Goal: Transaction & Acquisition: Purchase product/service

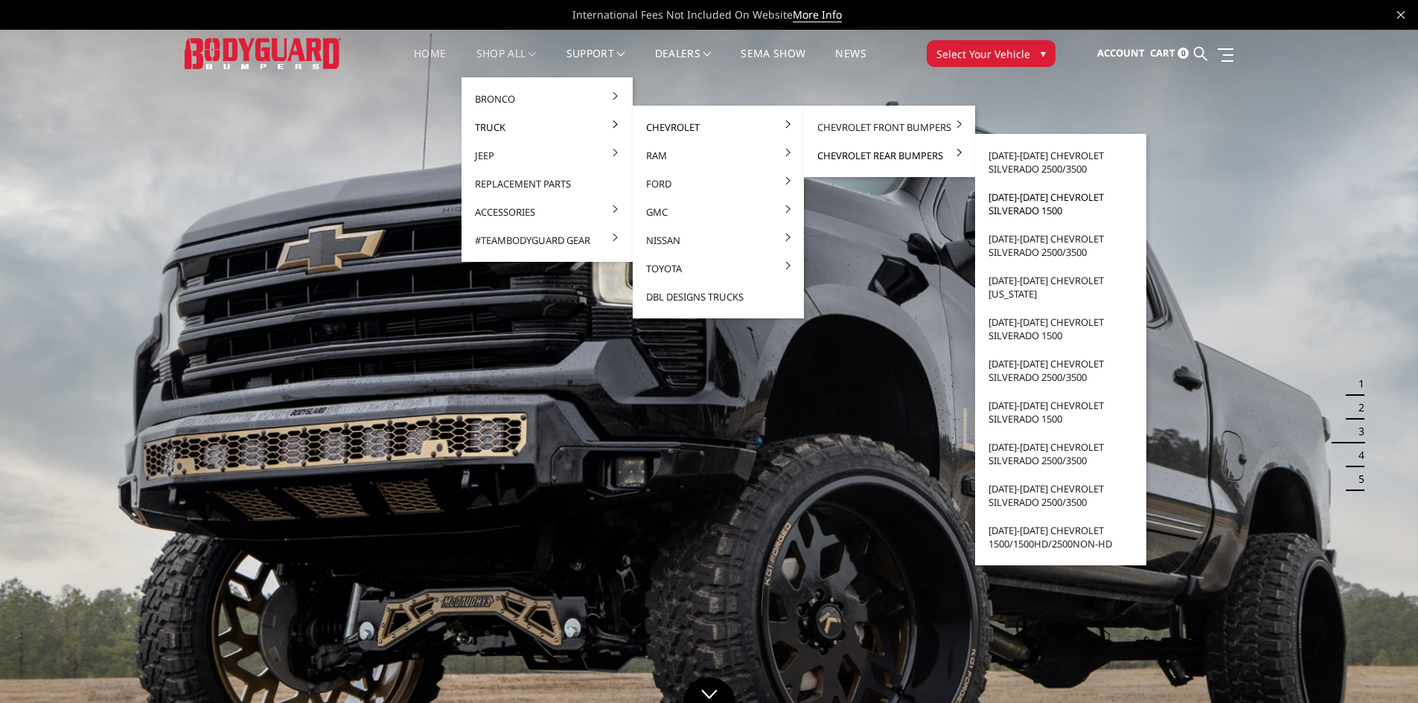
click at [1041, 199] on link "[DATE]-[DATE] Chevrolet Silverado 1500" at bounding box center [1060, 204] width 159 height 42
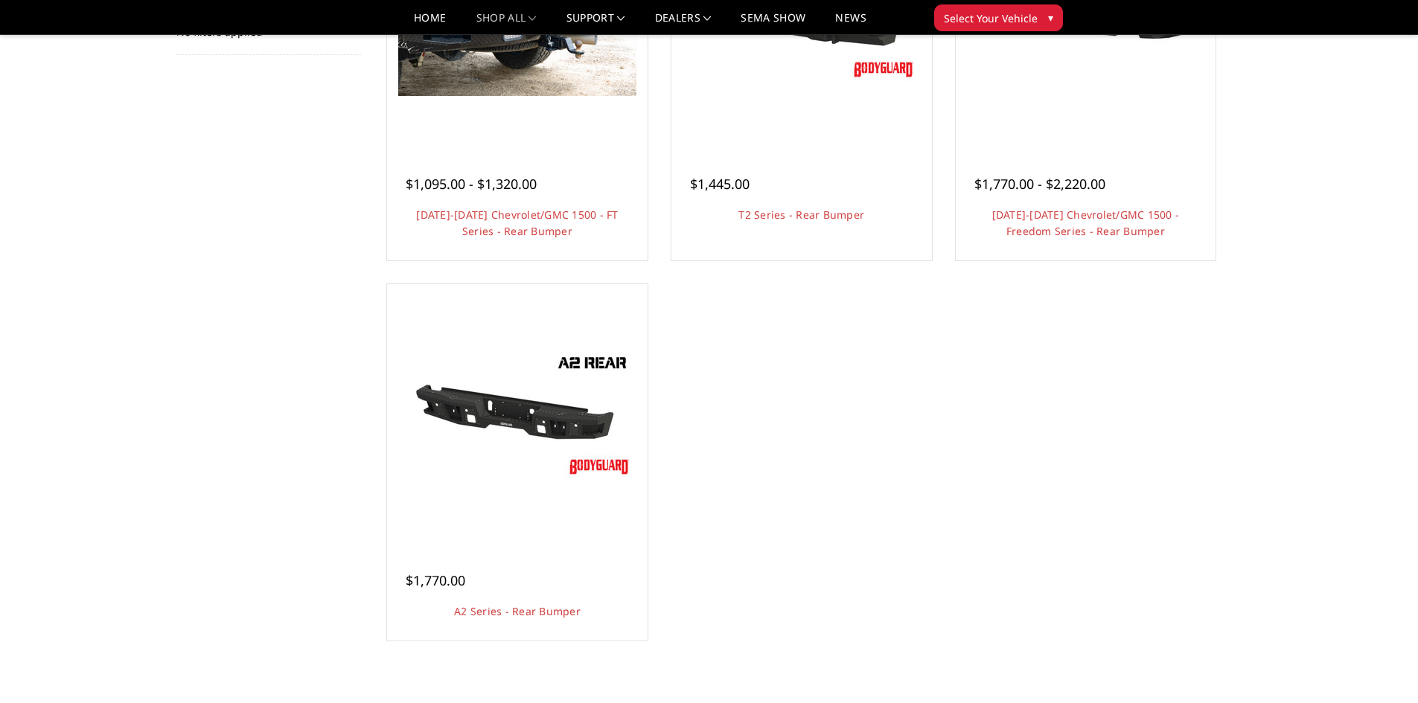
scroll to position [298, 0]
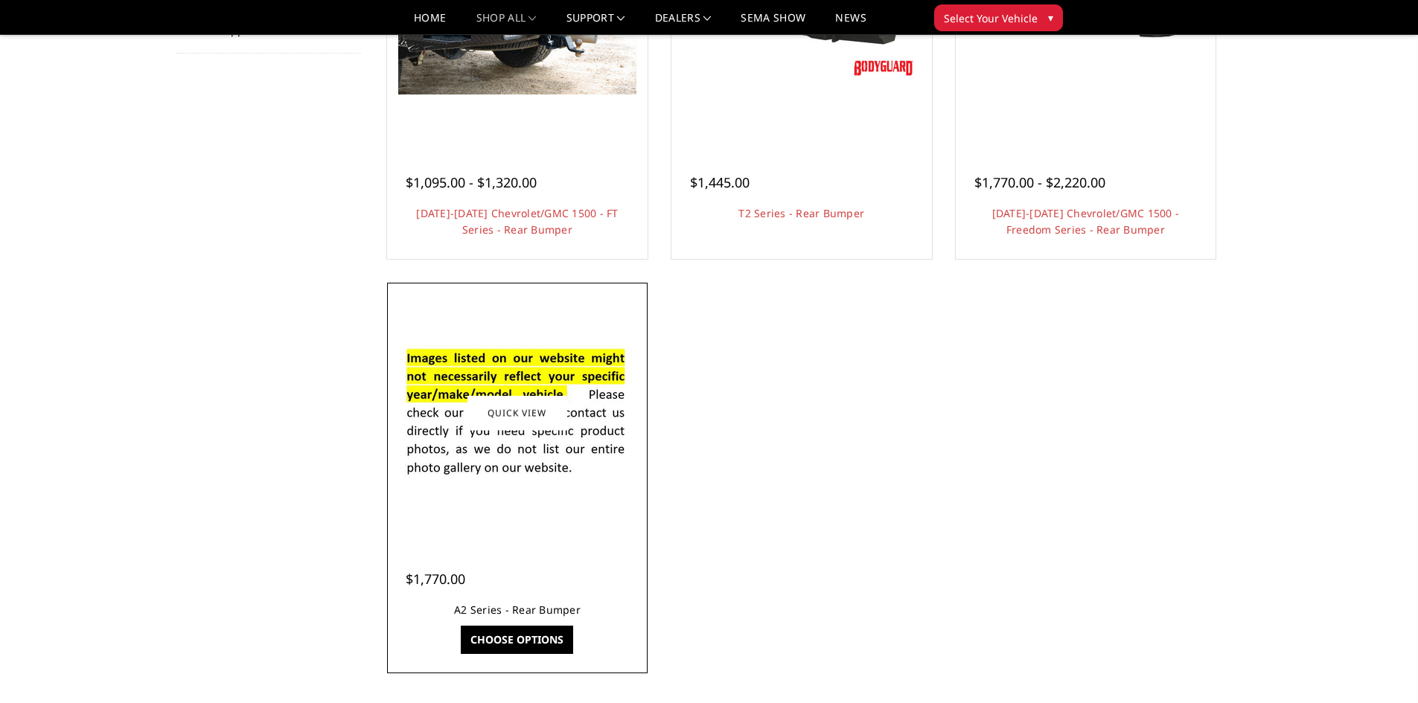
click at [534, 607] on link "A2 Series - Rear Bumper" at bounding box center [517, 610] width 127 height 14
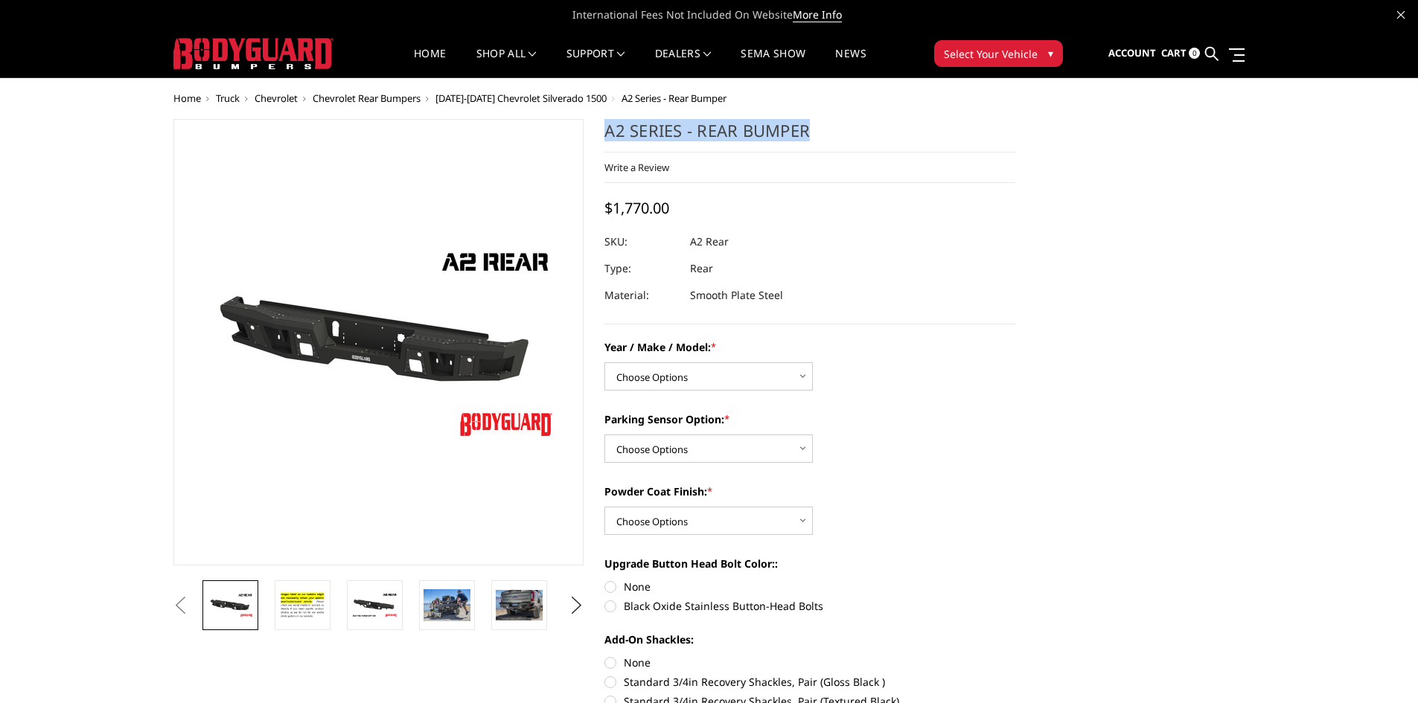
drag, startPoint x: 606, startPoint y: 129, endPoint x: 834, endPoint y: 132, distance: 227.8
click at [834, 132] on h1 "A2 Series - Rear Bumper" at bounding box center [809, 135] width 411 height 33
copy h1 "A2 Series - Rear Bumper"
